Goal: Download file/media

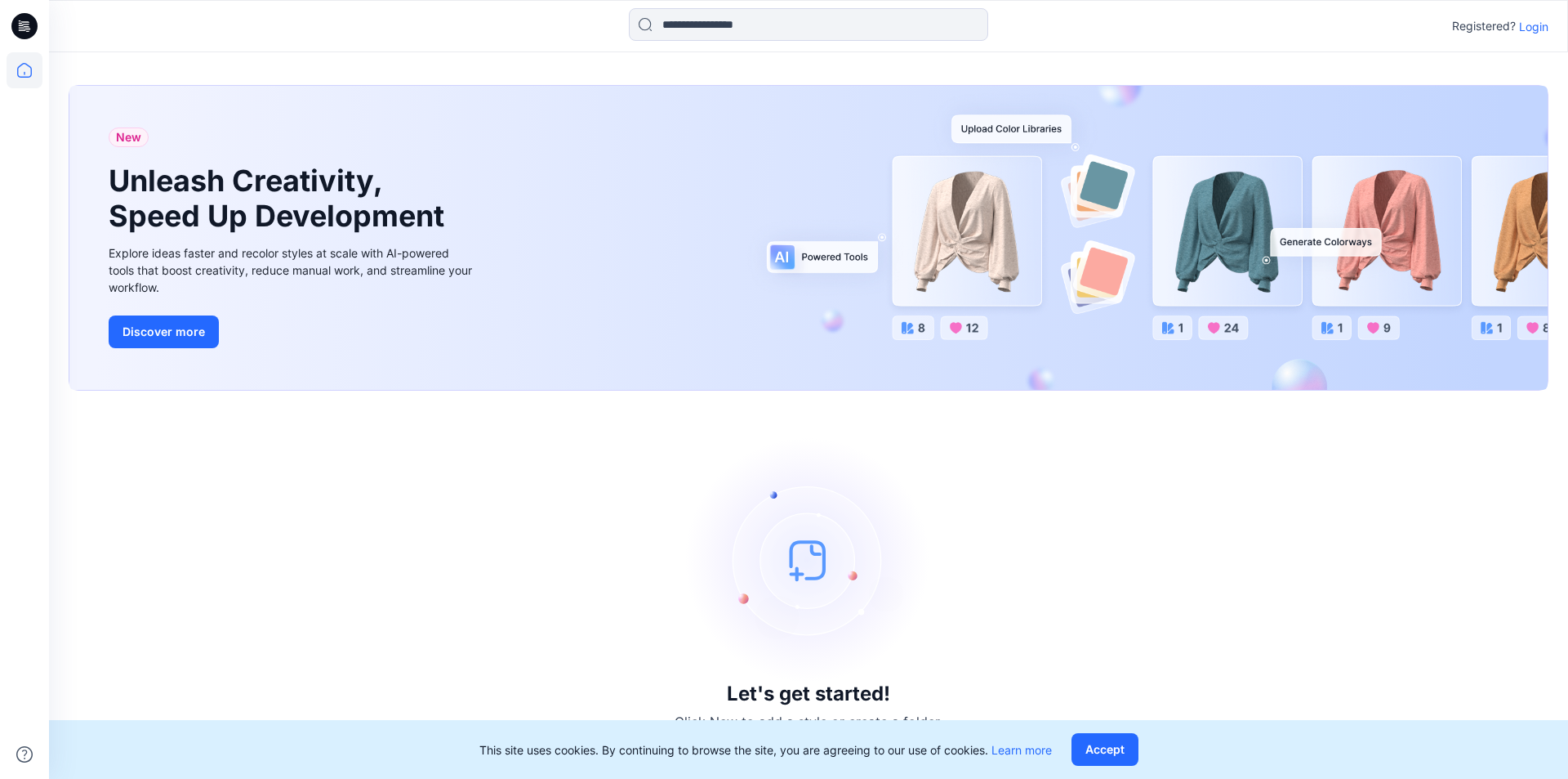
click at [1539, 26] on p "Login" at bounding box center [1533, 26] width 29 height 17
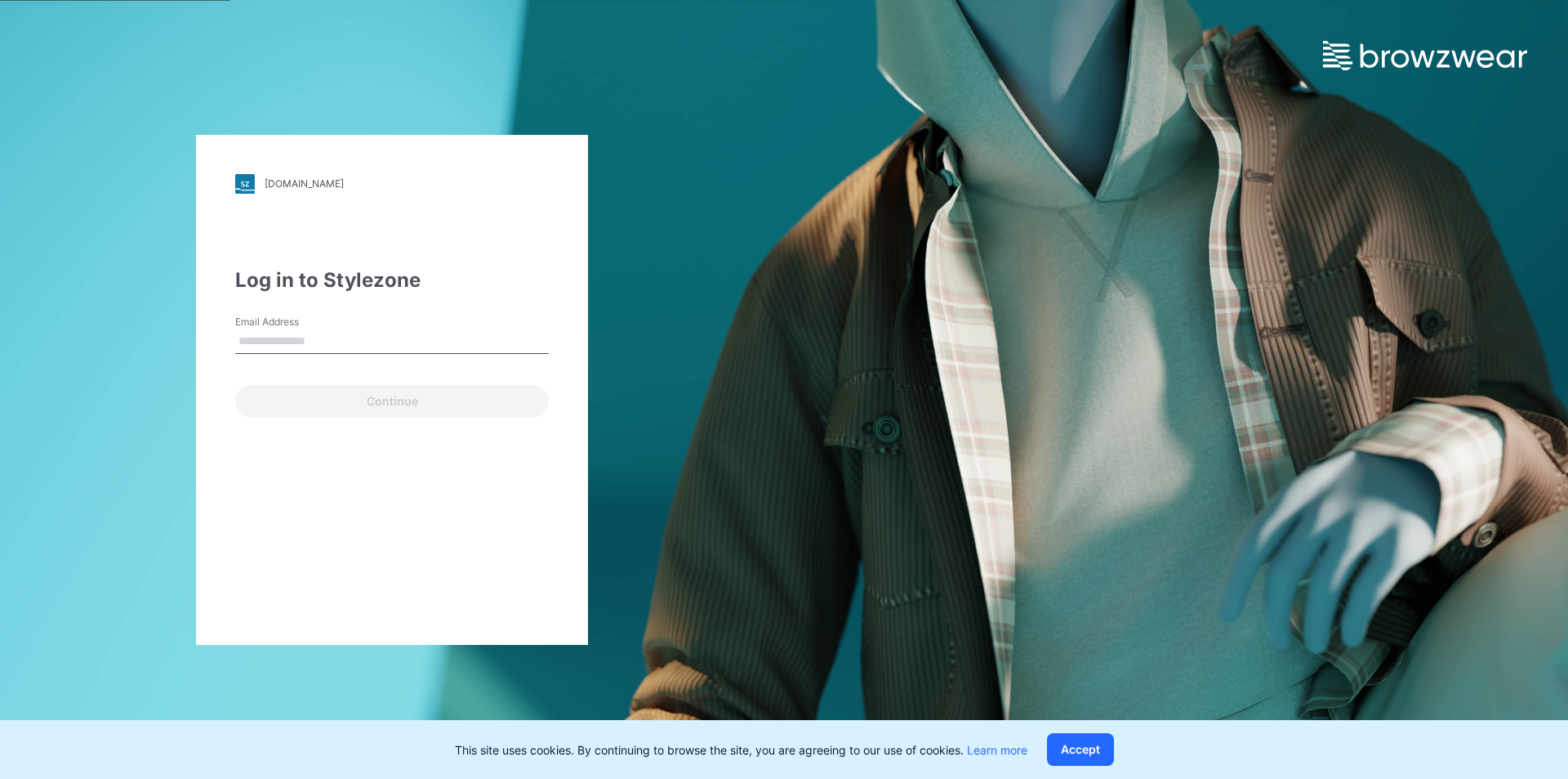
click at [252, 343] on input "Email Address" at bounding box center [391, 341] width 313 height 24
type input "**********"
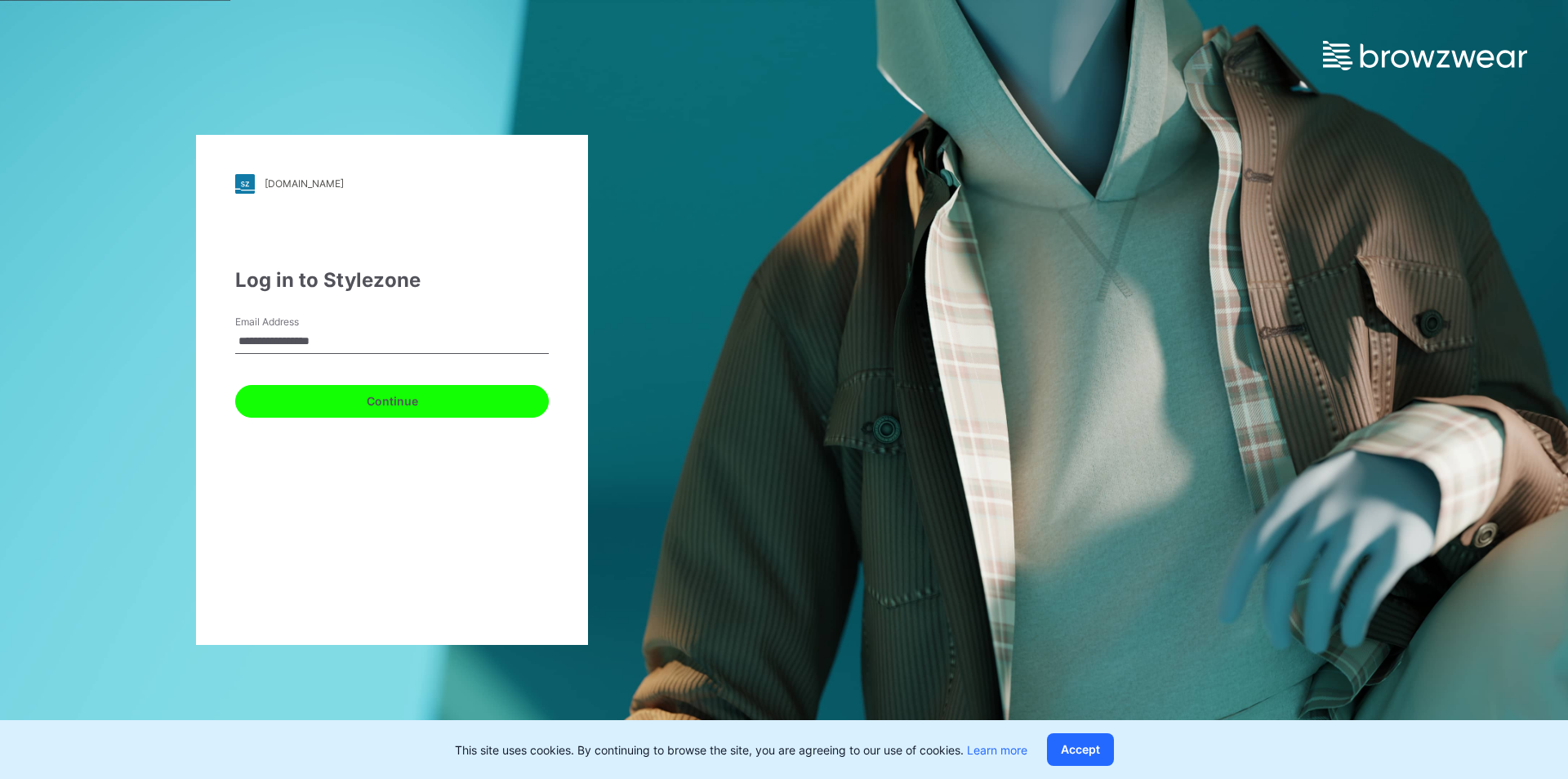
click at [368, 398] on button "Continue" at bounding box center [391, 401] width 313 height 33
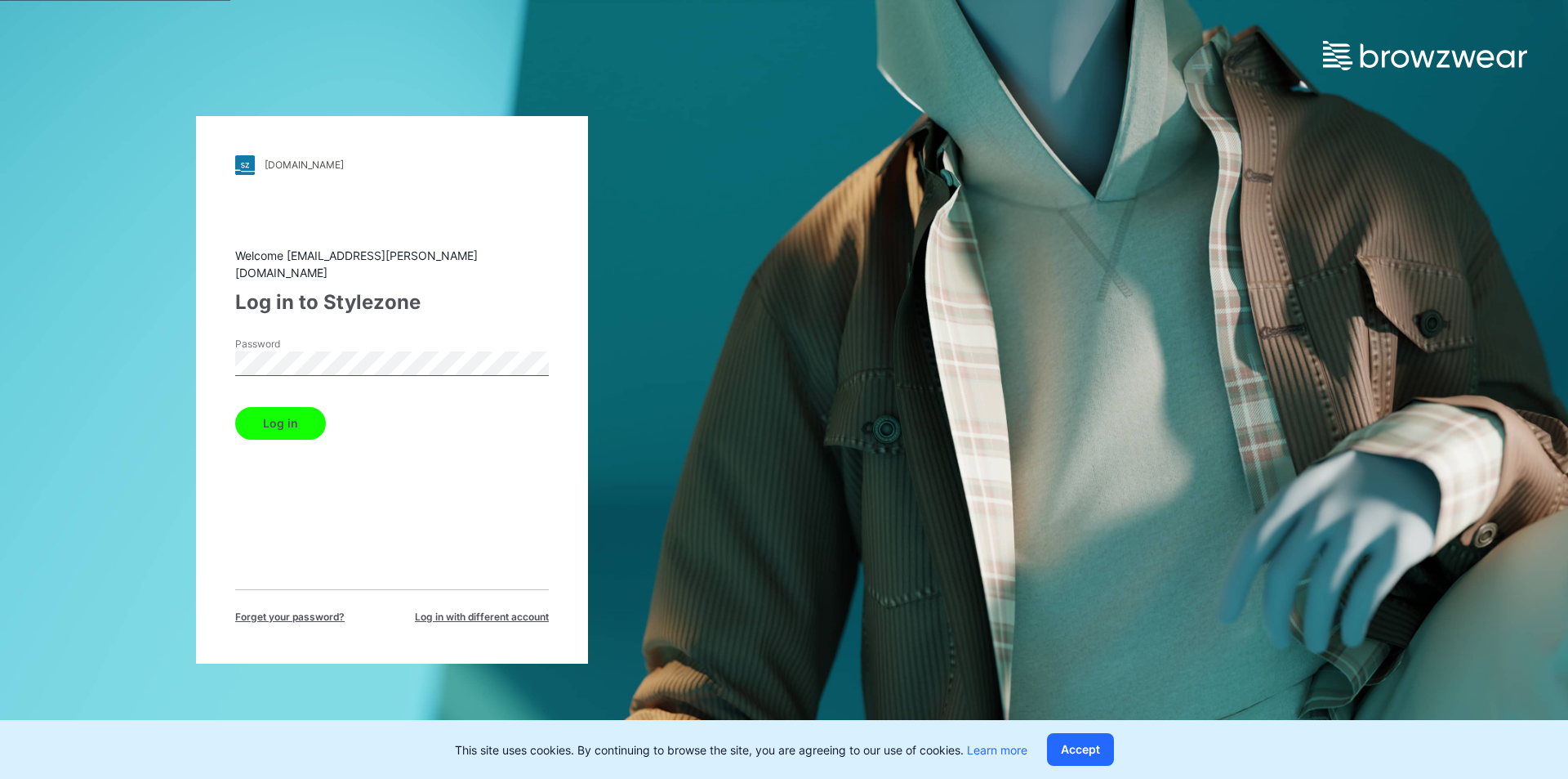
click at [279, 416] on button "Log in" at bounding box center [280, 423] width 91 height 33
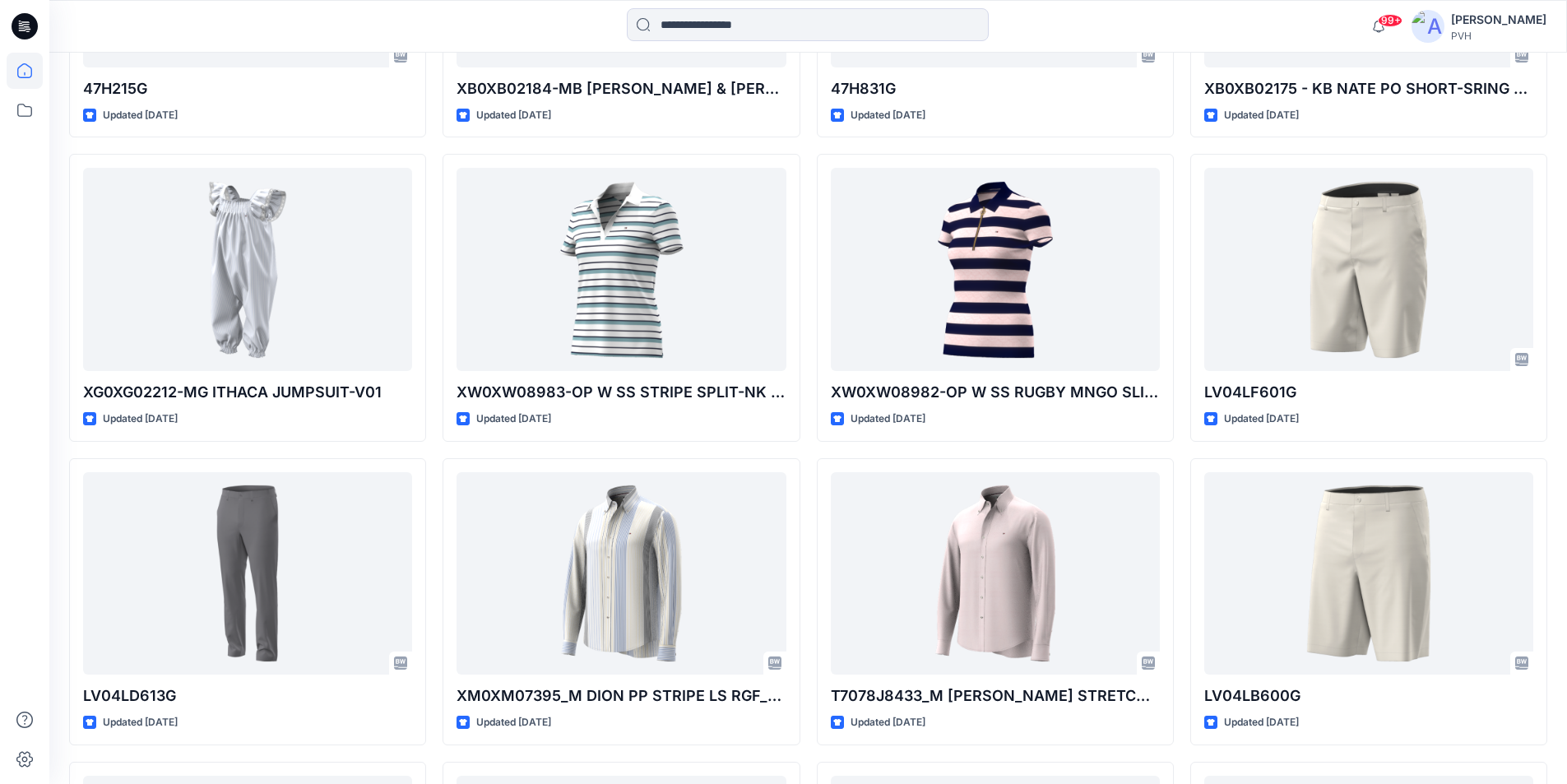
scroll to position [2326, 0]
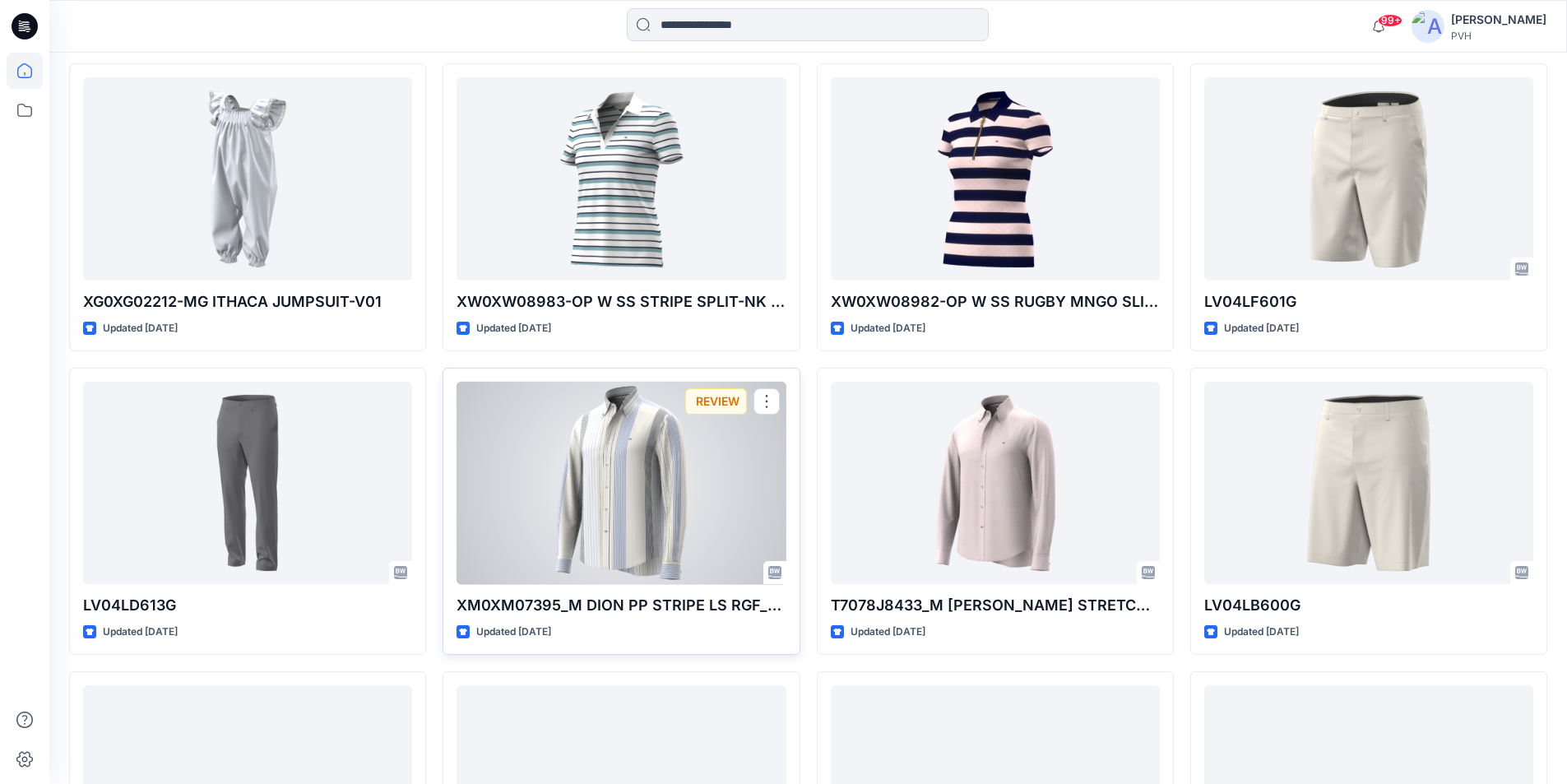
click at [620, 491] on div at bounding box center [622, 483] width 329 height 203
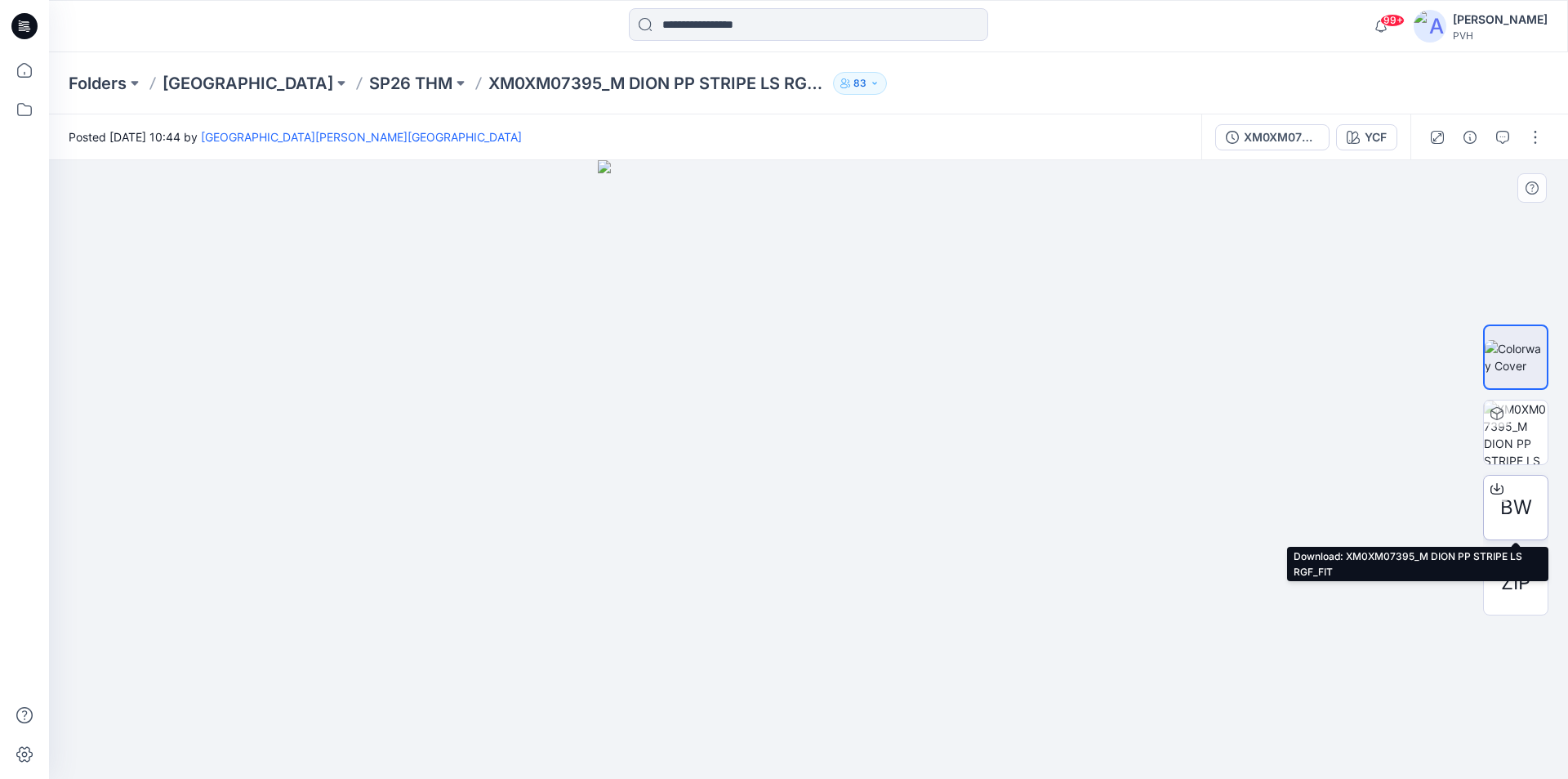
click at [1505, 483] on div at bounding box center [1497, 488] width 26 height 26
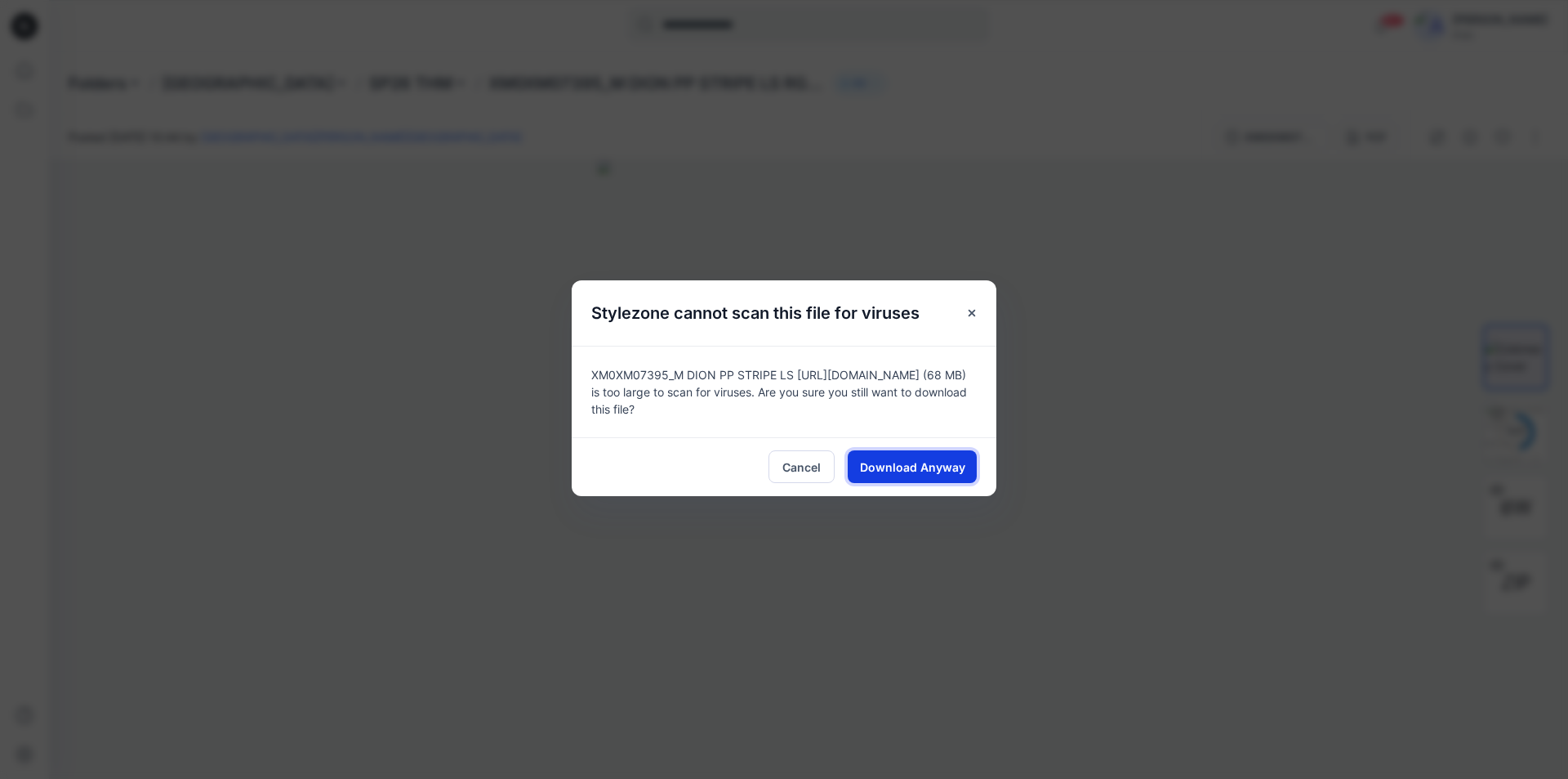
click at [931, 458] on span "Download Anyway" at bounding box center [913, 466] width 105 height 17
